Goal: Transaction & Acquisition: Purchase product/service

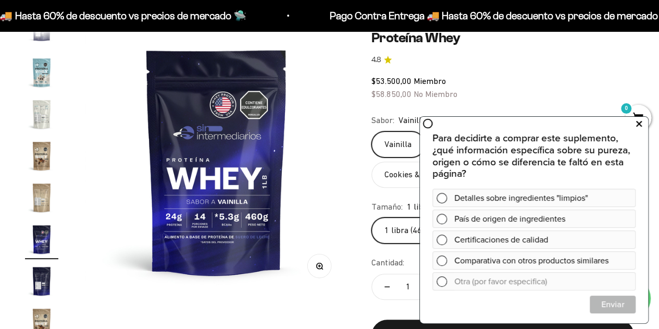
click at [640, 124] on icon at bounding box center [640, 124] width 6 height 14
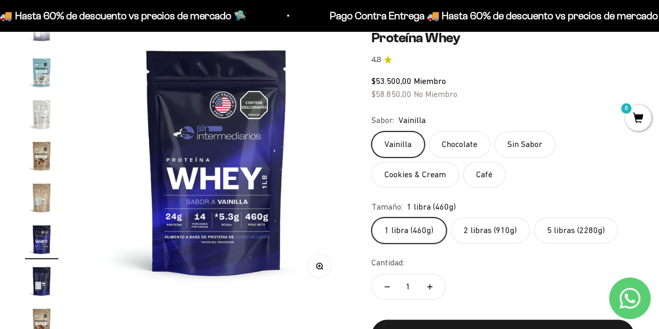
click at [526, 229] on label "2 libras (910g)" at bounding box center [490, 230] width 79 height 26
click at [372, 217] on input "2 libras (910g)" at bounding box center [371, 217] width 1 height 1
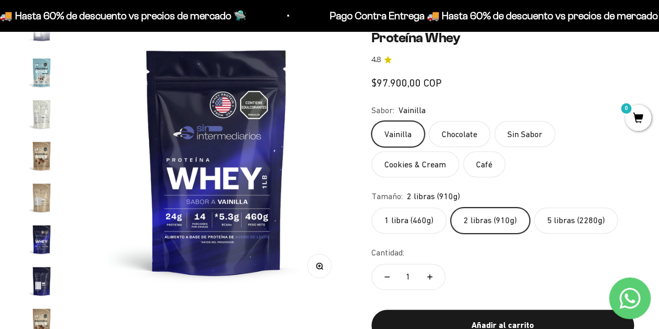
scroll to position [0, 1346]
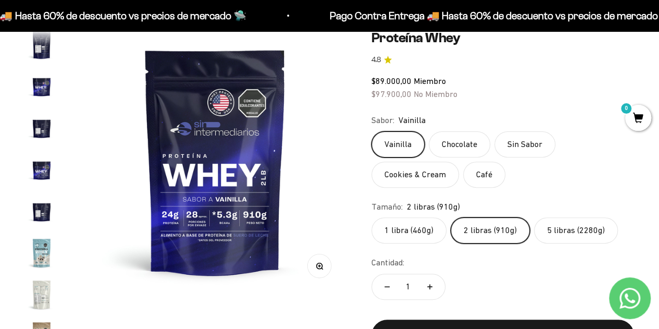
click at [511, 232] on label "2 libras (910g)" at bounding box center [490, 230] width 79 height 26
click at [372, 217] on input "2 libras (910g)" at bounding box center [371, 217] width 1 height 1
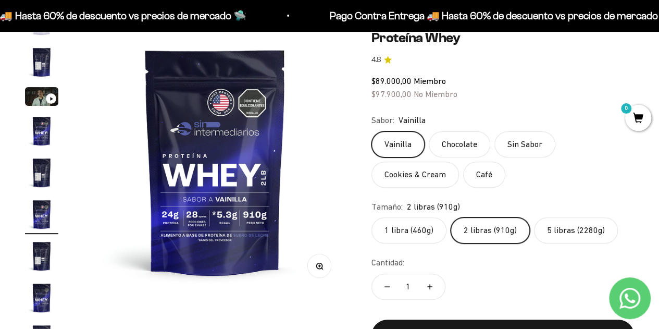
scroll to position [19, 0]
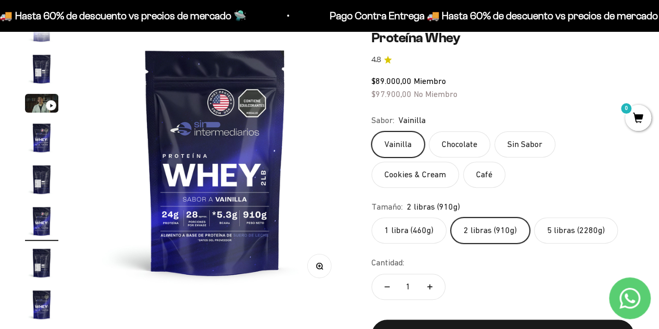
click at [621, 178] on div "Vainilla Chocolate Sin Sabor Cookies & Cream Café" at bounding box center [503, 159] width 263 height 56
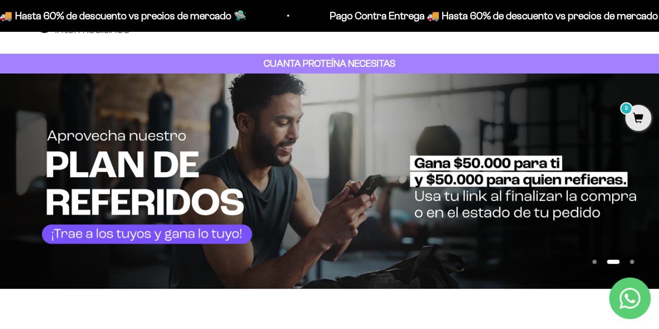
scroll to position [52, 0]
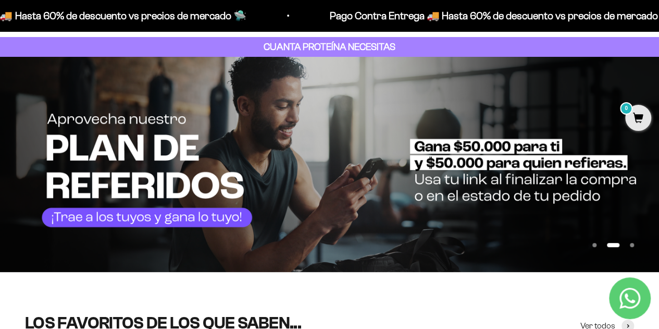
click at [593, 243] on button "Ir al artículo 1" at bounding box center [595, 245] width 4 height 4
click at [593, 244] on button "Ir al artículo 1" at bounding box center [595, 245] width 4 height 4
click at [595, 245] on button "Ir al artículo 1" at bounding box center [595, 245] width 4 height 4
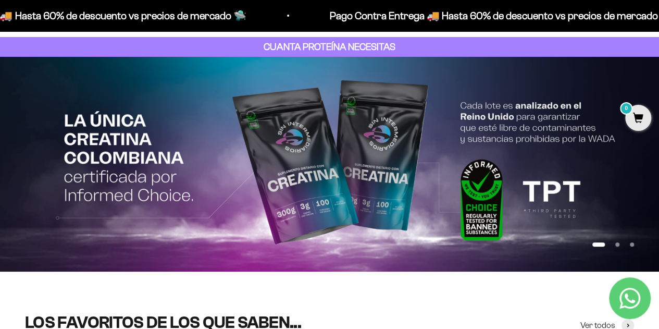
click at [593, 246] on button "Ir al artículo 1" at bounding box center [599, 244] width 13 height 4
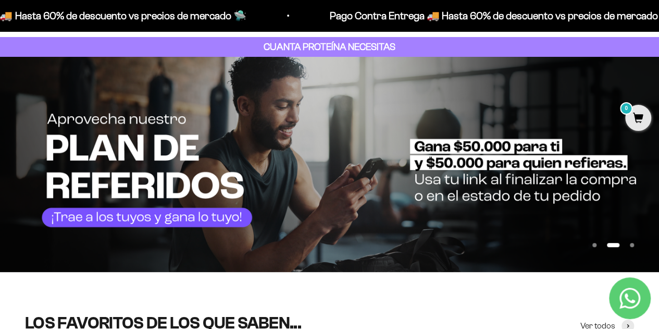
click at [594, 243] on button "Ir al artículo 1" at bounding box center [595, 245] width 4 height 4
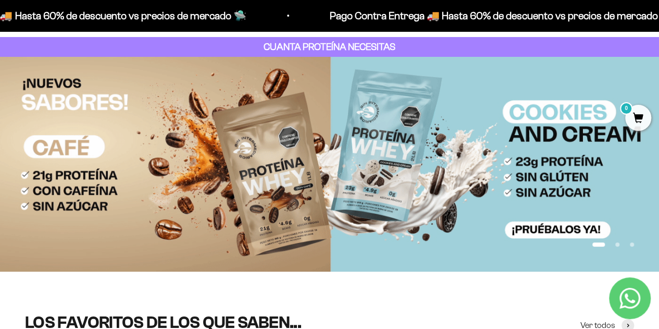
click at [634, 246] on button "Ir al artículo 3" at bounding box center [632, 244] width 4 height 4
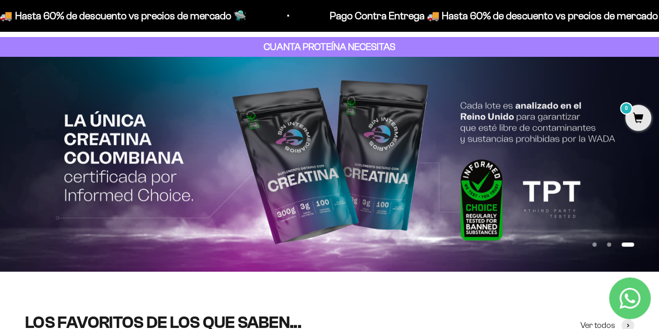
click at [594, 246] on button "Ir al artículo 1" at bounding box center [595, 244] width 4 height 4
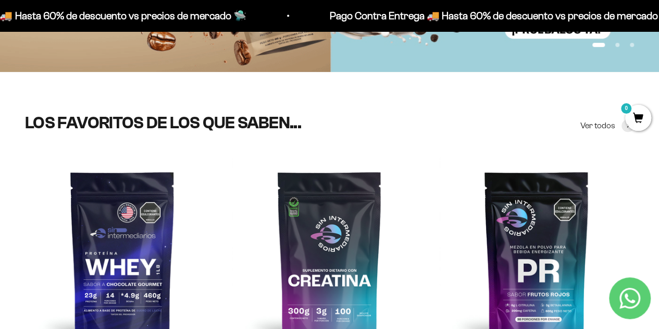
scroll to position [417, 0]
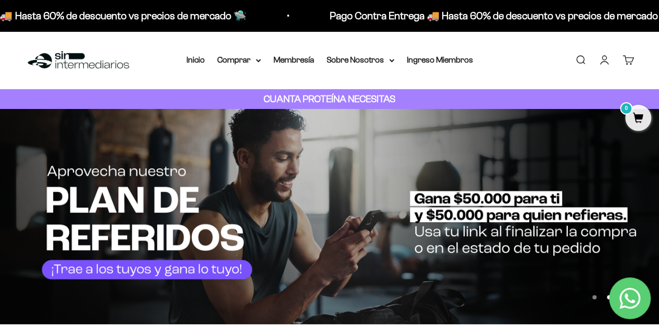
click at [593, 299] on button "Ir al artículo 1" at bounding box center [595, 297] width 4 height 4
click at [594, 299] on button "Ir al artículo 1" at bounding box center [595, 297] width 4 height 4
